Goal: Navigation & Orientation: Find specific page/section

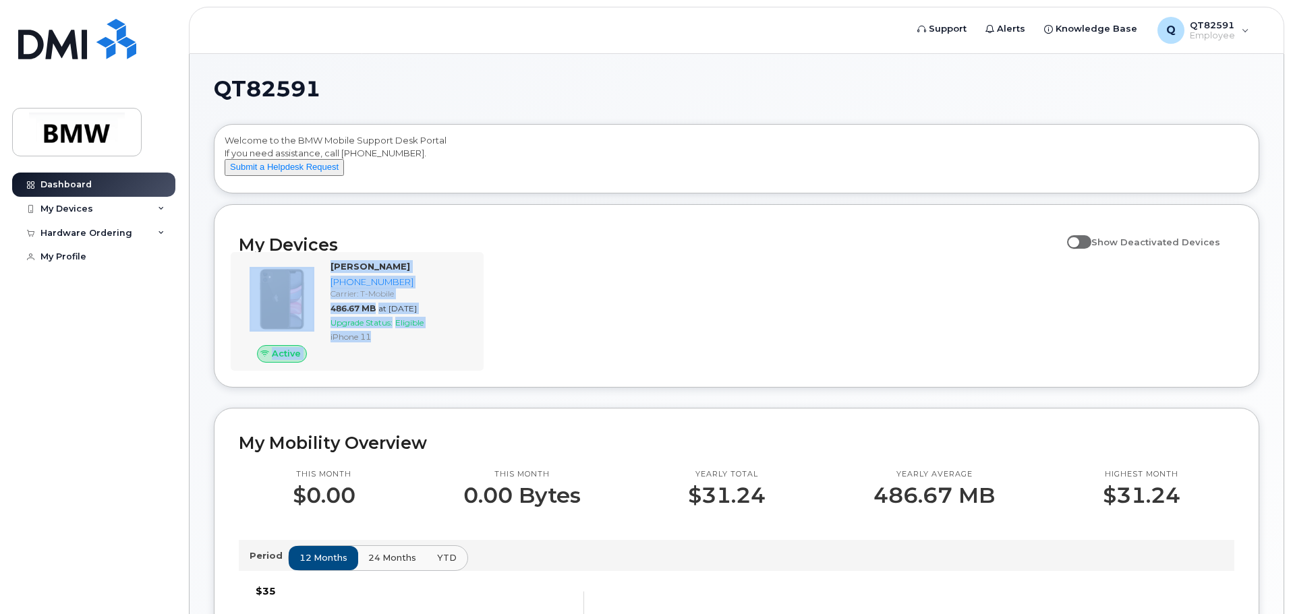
drag, startPoint x: 497, startPoint y: 355, endPoint x: 236, endPoint y: 291, distance: 268.8
click at [236, 291] on div "Active [PERSON_NAME] [PHONE_NUMBER] Carrier: T-Mobile 486.67 MB at [DATE] Upgra…" at bounding box center [737, 311] width 1012 height 119
drag, startPoint x: 625, startPoint y: 330, endPoint x: 584, endPoint y: 322, distance: 41.1
click at [624, 330] on div "Active [PERSON_NAME] [PHONE_NUMBER] Carrier: T-Mobile 486.67 MB at [DATE] Upgra…" at bounding box center [737, 311] width 1012 height 119
click at [685, 291] on div "Active [PERSON_NAME] [PHONE_NUMBER] Carrier: T-Mobile 486.67 MB at [DATE] Upgra…" at bounding box center [737, 311] width 1012 height 119
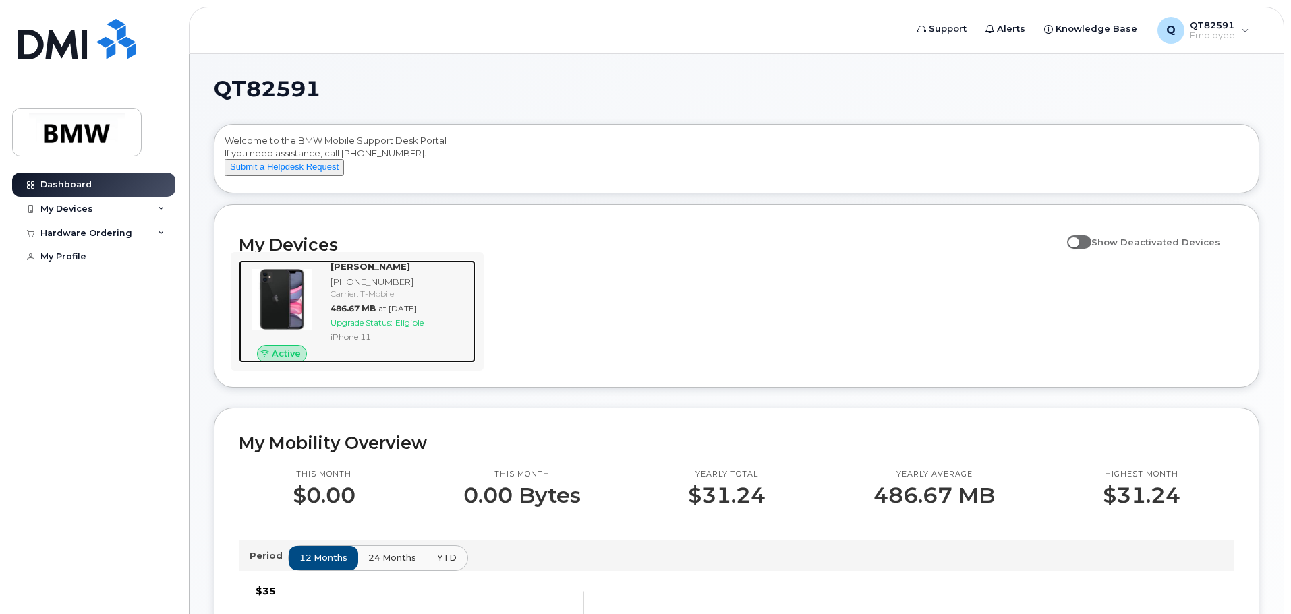
click at [287, 310] on img at bounding box center [282, 299] width 65 height 65
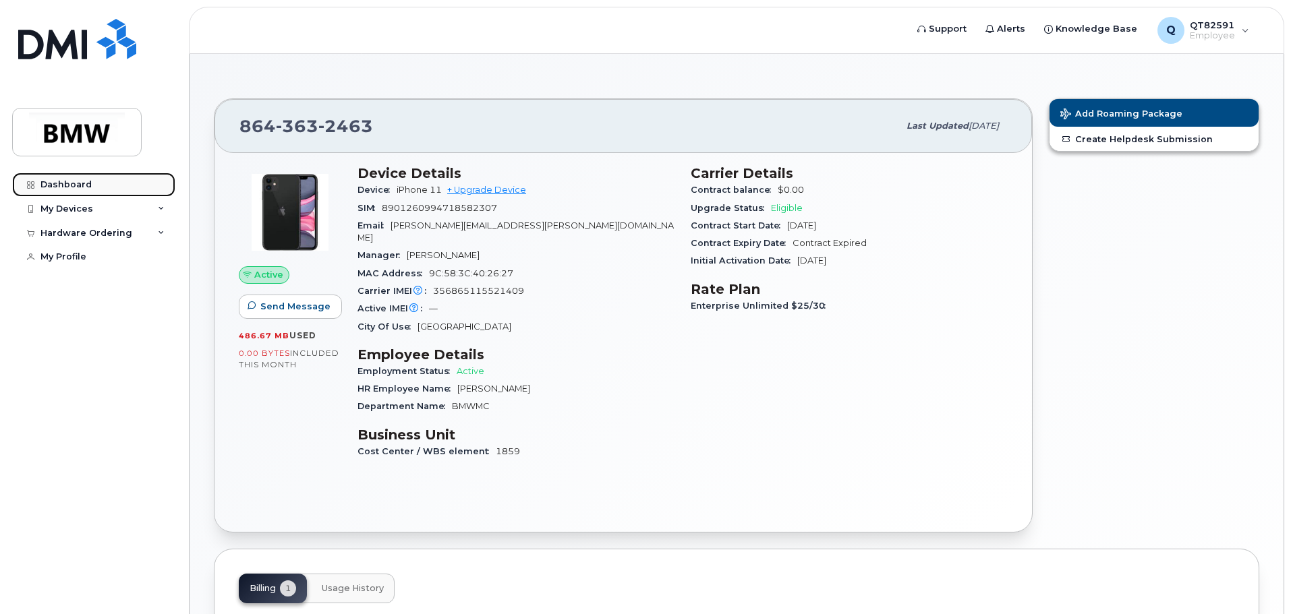
click at [55, 186] on div "Dashboard" at bounding box center [65, 184] width 51 height 11
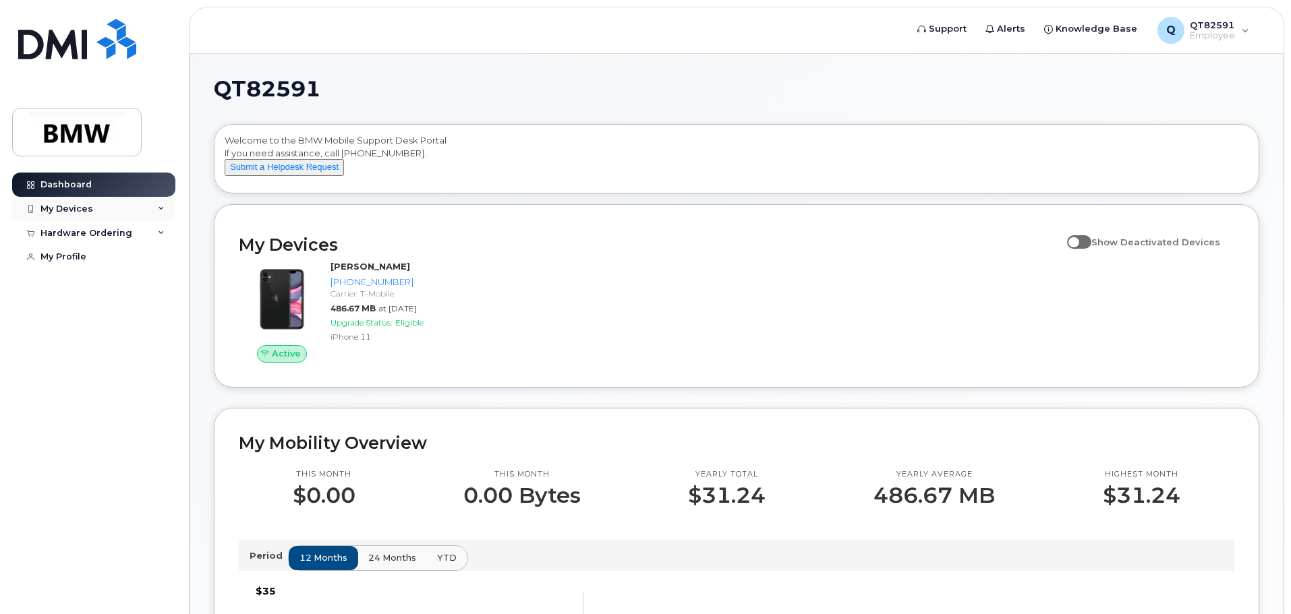
click at [88, 216] on div "My Devices" at bounding box center [93, 209] width 163 height 24
click at [84, 312] on div "Hardware Ordering" at bounding box center [86, 306] width 92 height 11
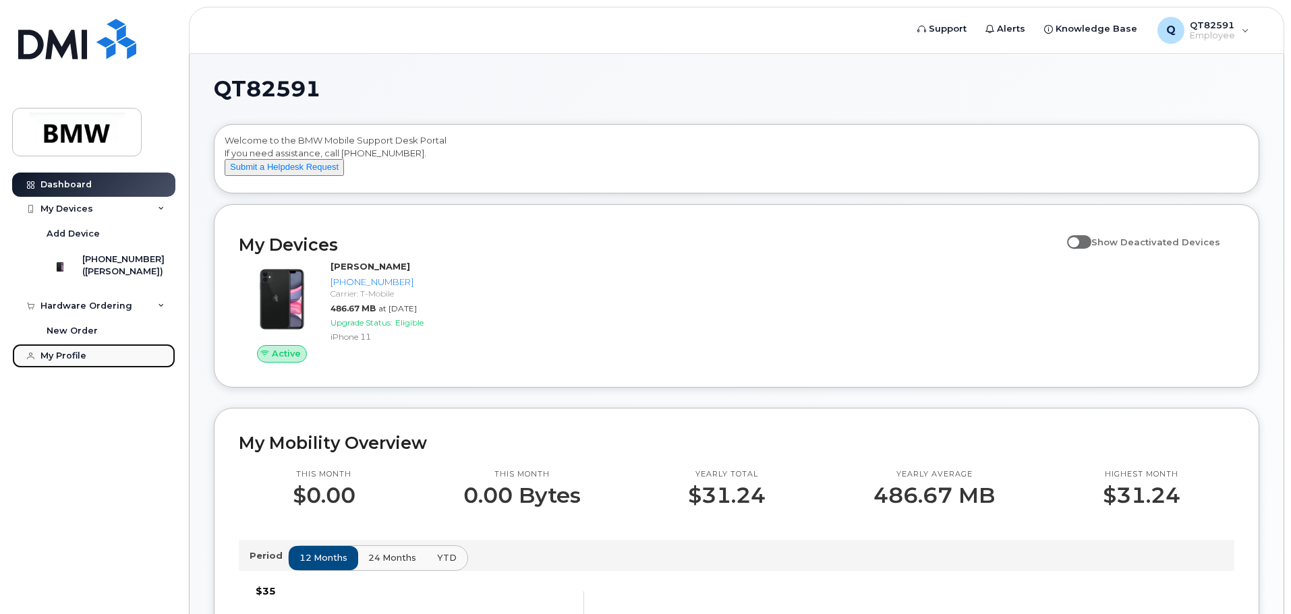
click at [71, 362] on div "My Profile" at bounding box center [63, 356] width 46 height 11
